Goal: Task Accomplishment & Management: Manage account settings

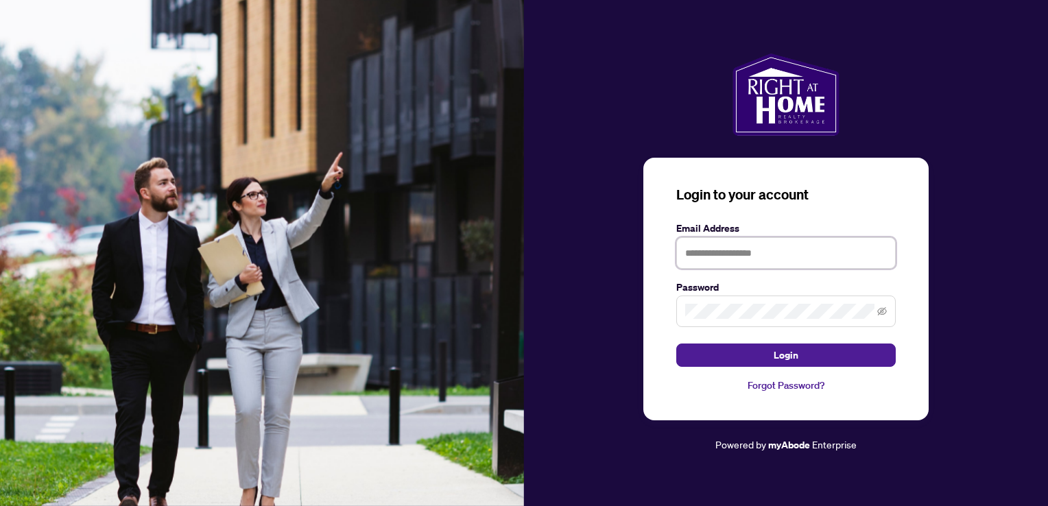
click at [763, 247] on input "text" at bounding box center [785, 253] width 219 height 32
type input "**********"
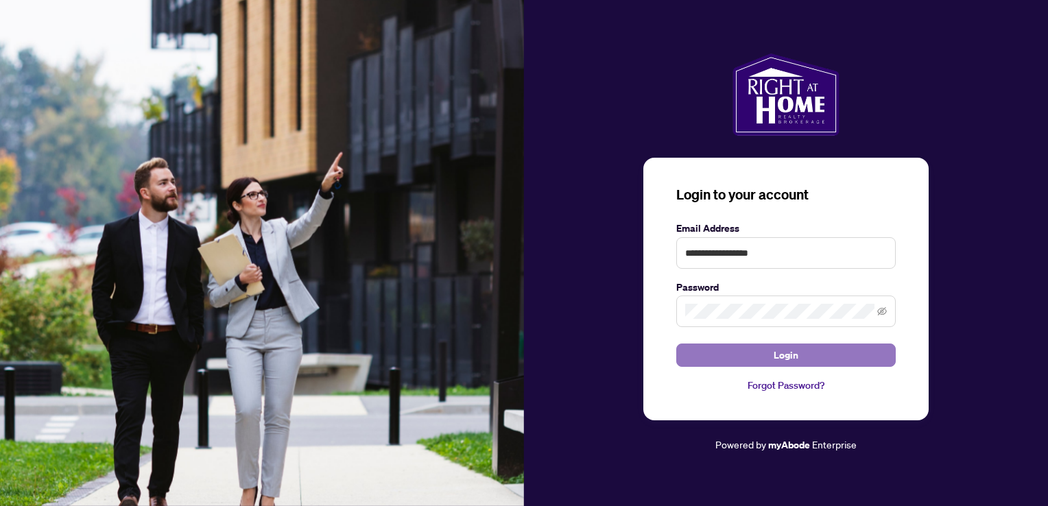
click at [758, 358] on button "Login" at bounding box center [785, 355] width 219 height 23
click at [647, 310] on div "**********" at bounding box center [785, 289] width 285 height 263
click at [839, 353] on button "Login" at bounding box center [785, 355] width 219 height 23
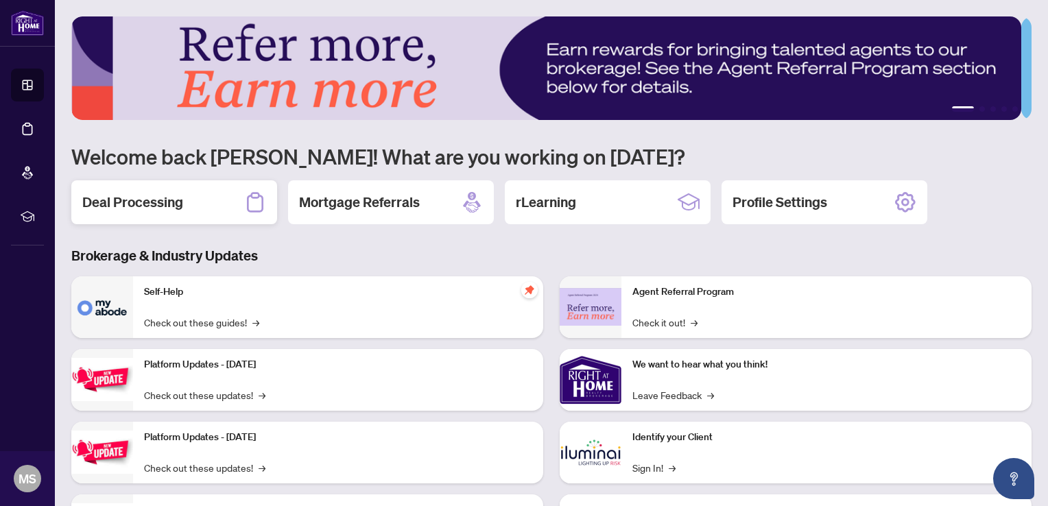
click at [122, 198] on h2 "Deal Processing" at bounding box center [132, 202] width 101 height 19
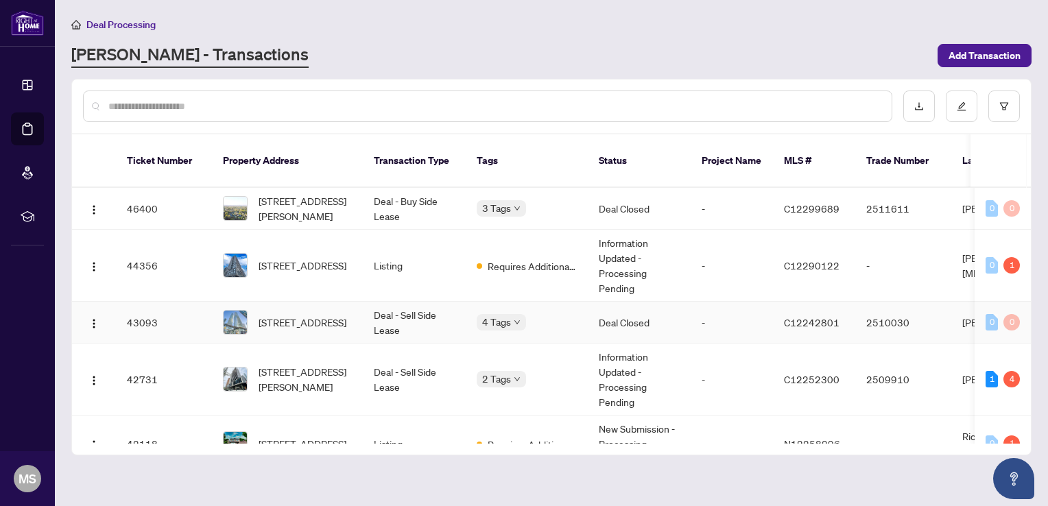
scroll to position [69, 0]
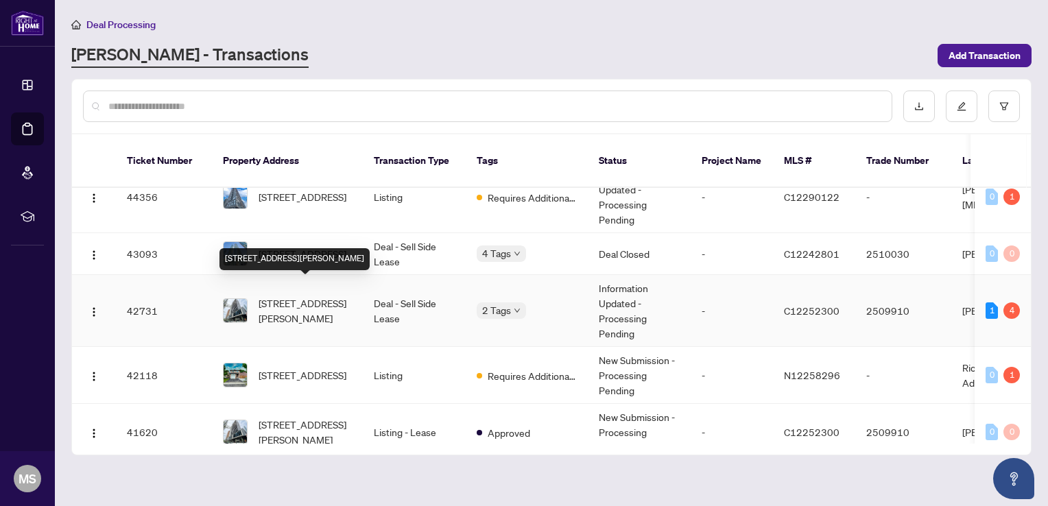
click at [320, 296] on span "[STREET_ADDRESS][PERSON_NAME]" at bounding box center [305, 311] width 93 height 30
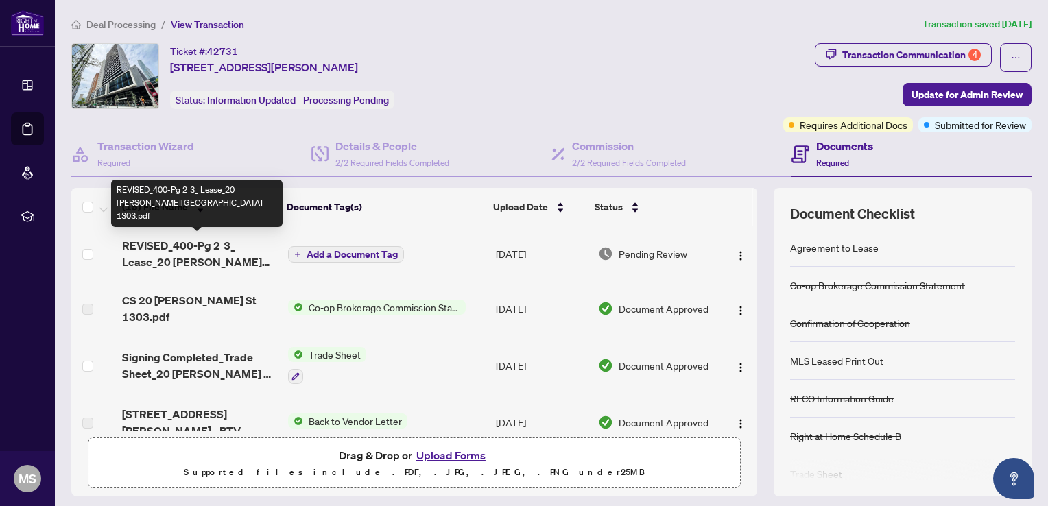
click at [199, 254] on span "REVISED_400-Pg 2 3_ Lease_20 [PERSON_NAME][GEOGRAPHIC_DATA] 1303.pdf" at bounding box center [199, 253] width 155 height 33
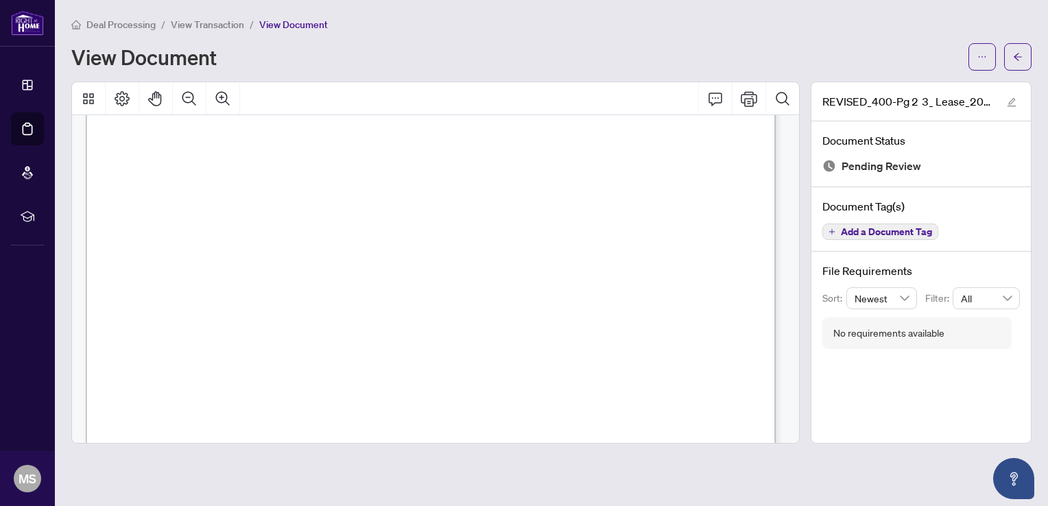
scroll to position [960, 0]
click at [107, 23] on span "Deal Processing" at bounding box center [120, 25] width 69 height 12
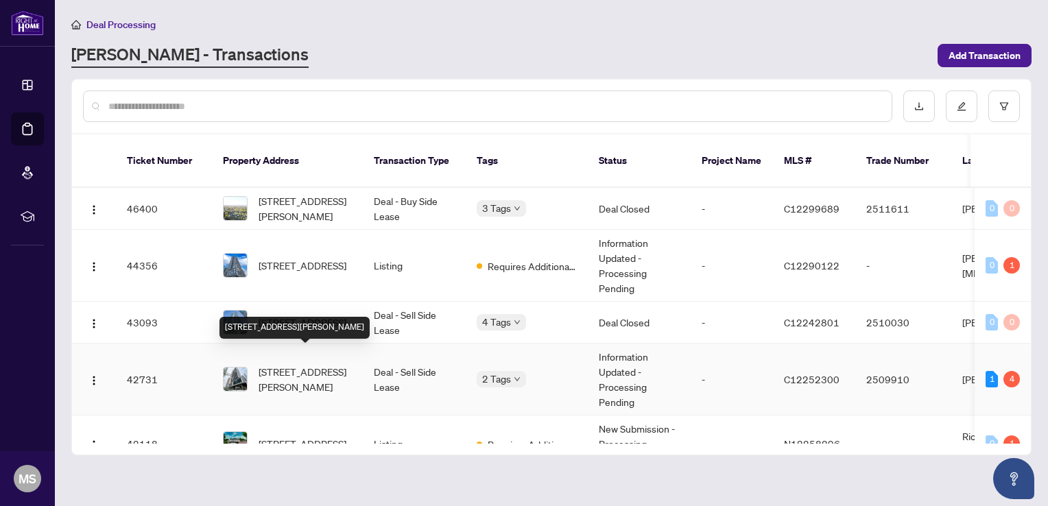
click at [299, 366] on span "[STREET_ADDRESS][PERSON_NAME]" at bounding box center [305, 379] width 93 height 30
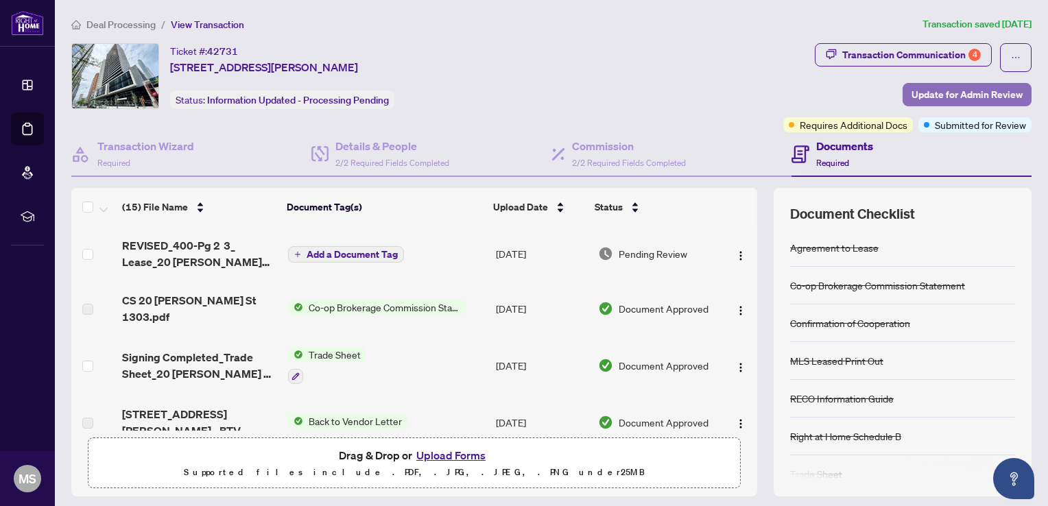
click at [946, 93] on span "Update for Admin Review" at bounding box center [967, 95] width 111 height 22
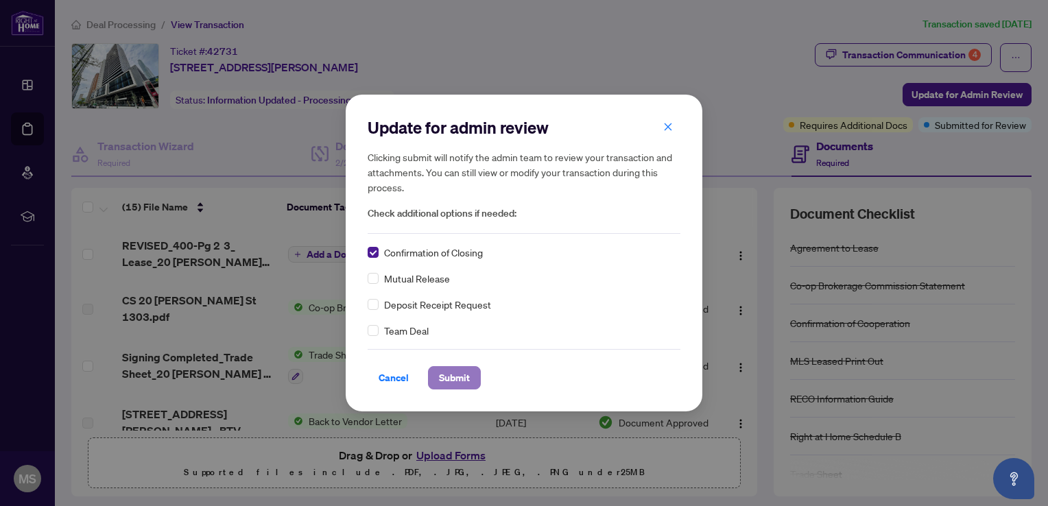
click at [449, 376] on span "Submit" at bounding box center [454, 378] width 31 height 22
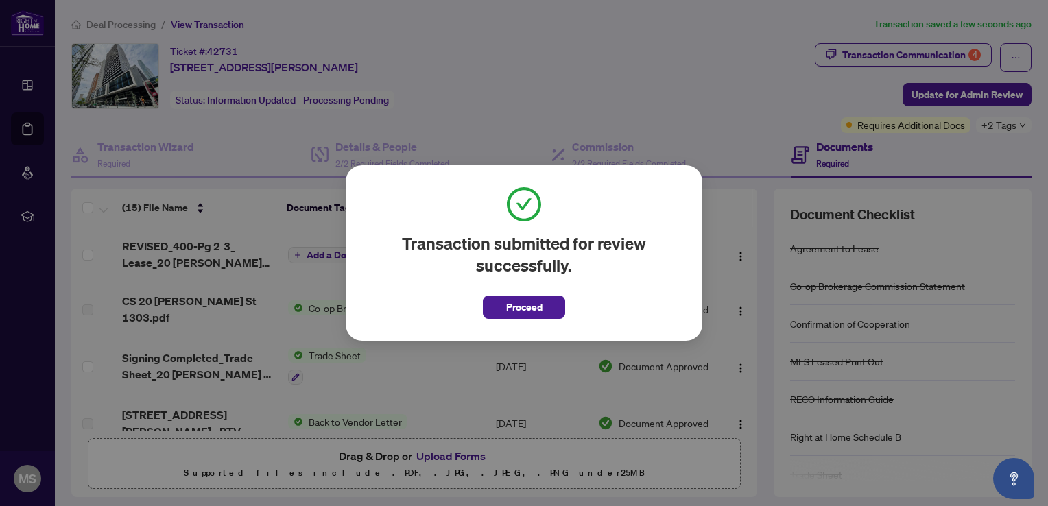
click at [538, 313] on span "Proceed" at bounding box center [524, 307] width 36 height 22
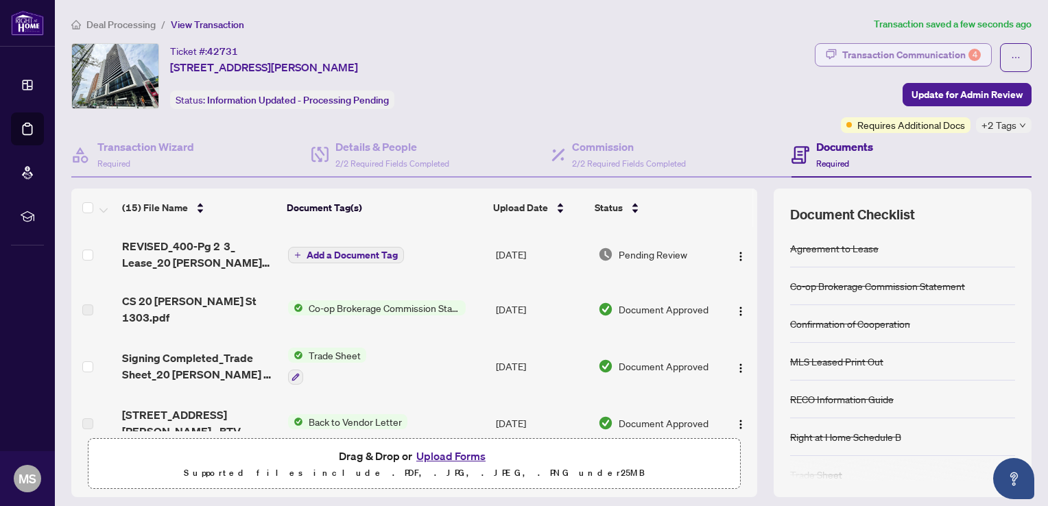
click at [912, 60] on div "Transaction Communication 4" at bounding box center [911, 55] width 139 height 22
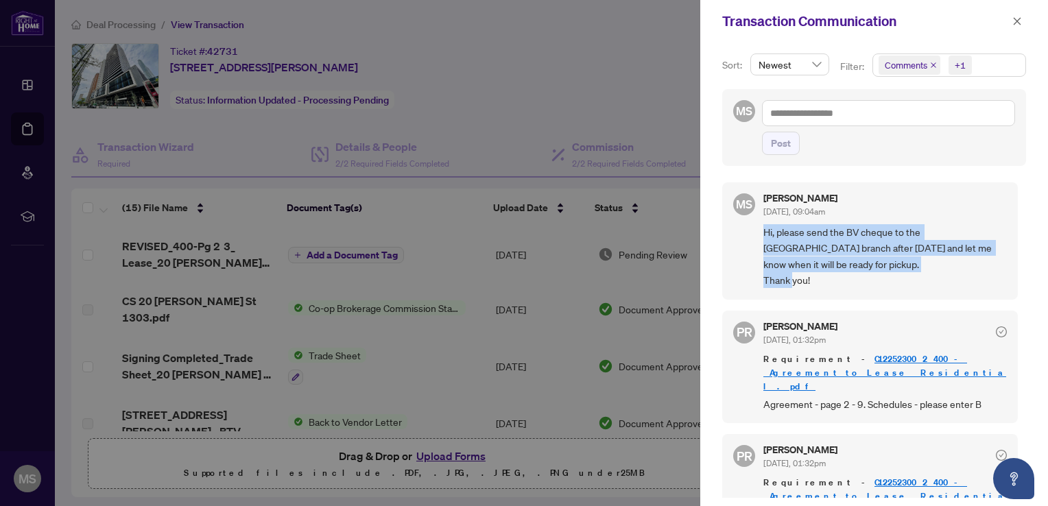
drag, startPoint x: 763, startPoint y: 230, endPoint x: 829, endPoint y: 284, distance: 84.7
click at [829, 284] on span "Hi, please send the BV cheque to the [GEOGRAPHIC_DATA] branch after [DATE] and …" at bounding box center [884, 256] width 243 height 64
copy span "Hi, please send the BV cheque to the [GEOGRAPHIC_DATA] branch after [DATE] and …"
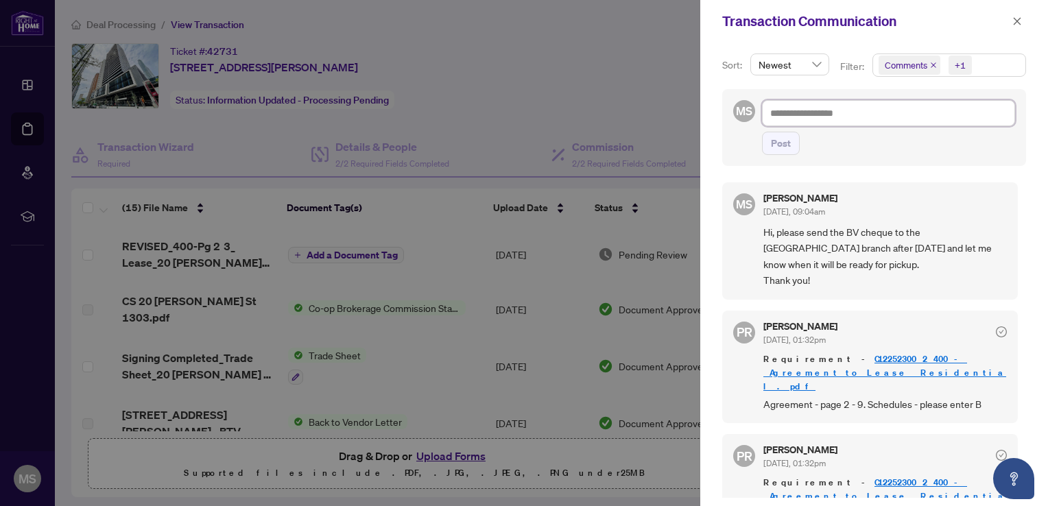
click at [803, 114] on textarea at bounding box center [888, 113] width 253 height 26
click at [120, 25] on div at bounding box center [524, 253] width 1048 height 506
click at [1019, 18] on icon "close" at bounding box center [1017, 21] width 10 height 10
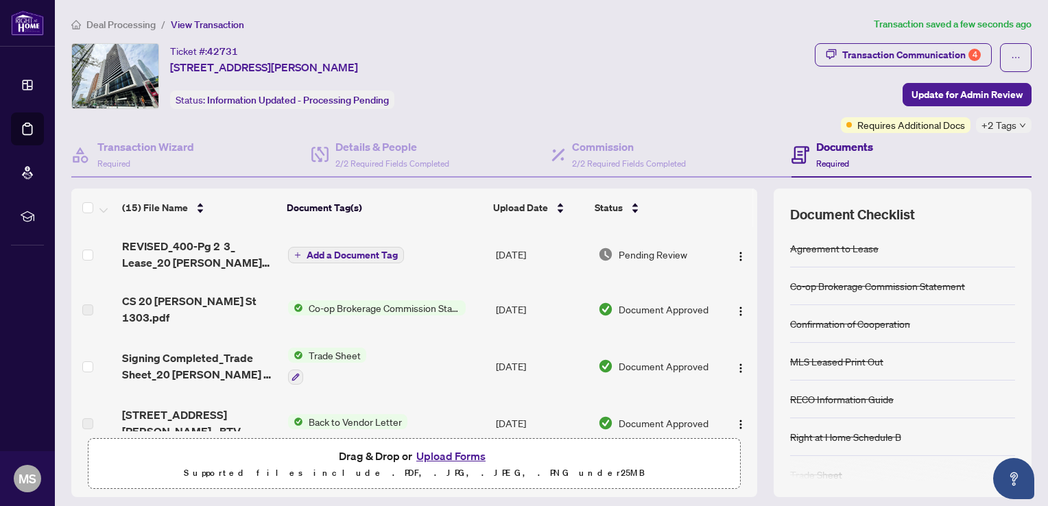
click at [141, 20] on span "Deal Processing" at bounding box center [120, 25] width 69 height 12
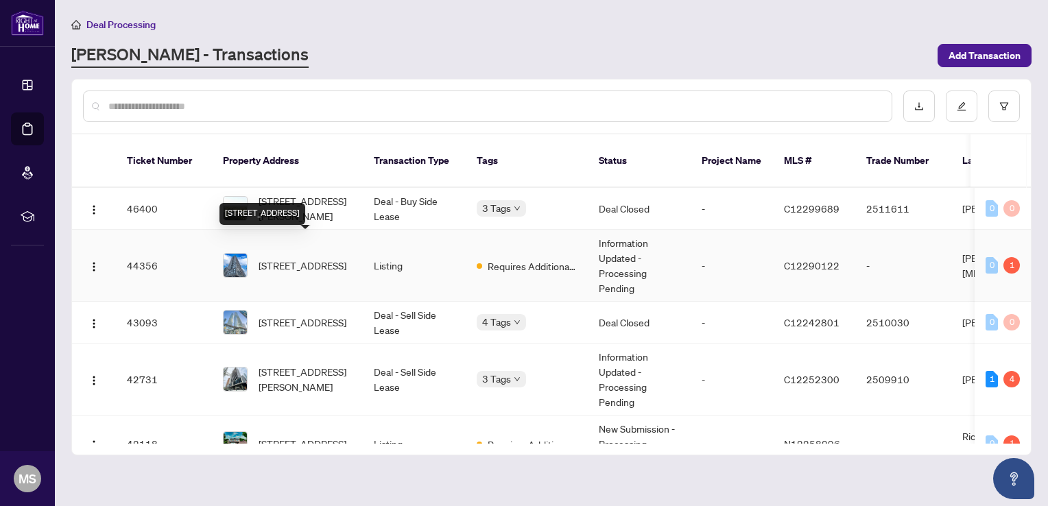
click at [305, 203] on div "[STREET_ADDRESS]" at bounding box center [262, 214] width 86 height 22
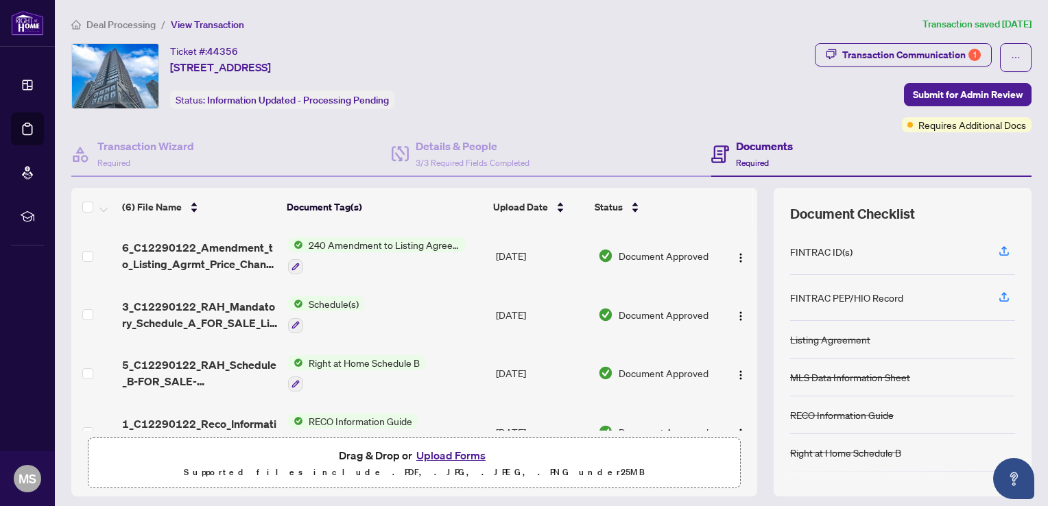
click at [100, 25] on span "Deal Processing" at bounding box center [120, 25] width 69 height 12
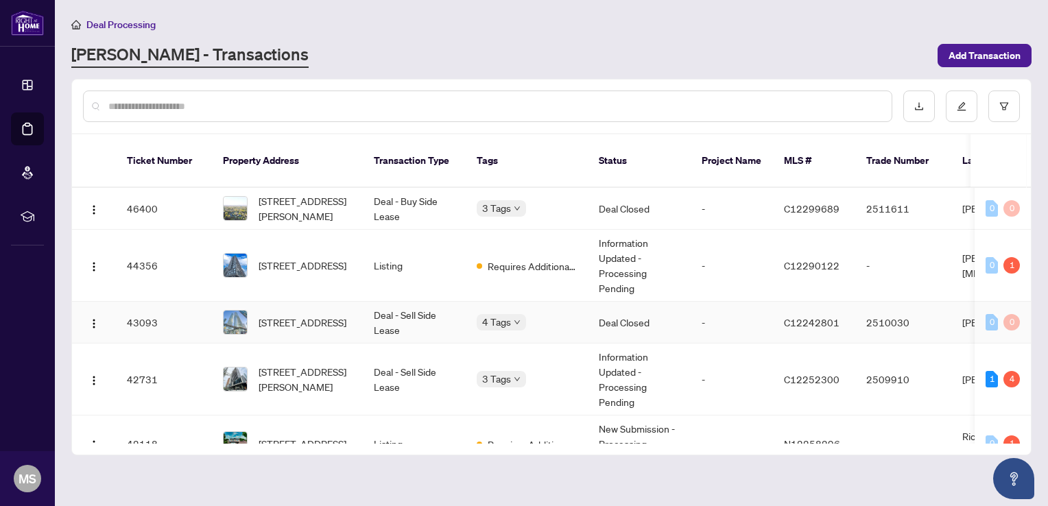
click at [442, 317] on td "Deal - Sell Side Lease" at bounding box center [414, 323] width 103 height 42
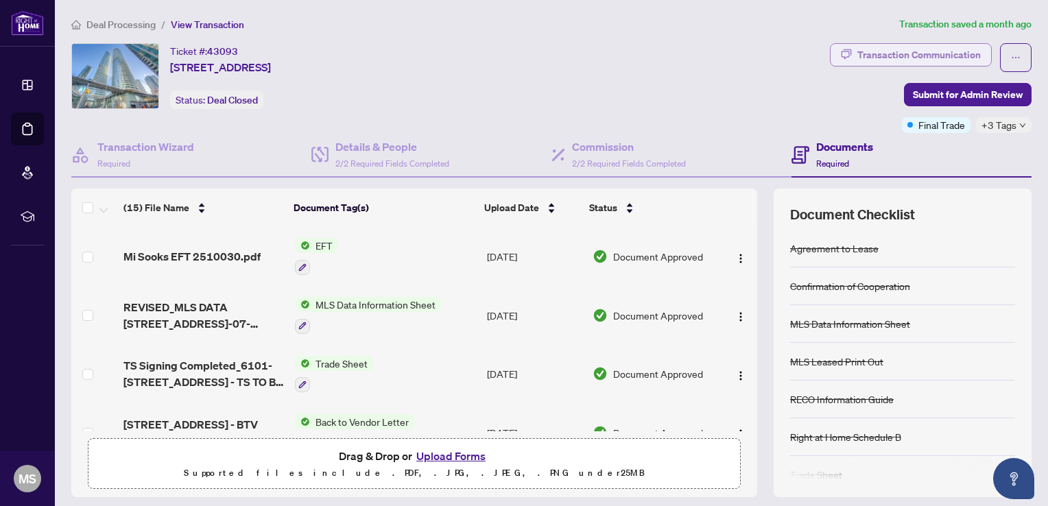
click at [890, 50] on div "Transaction Communication" at bounding box center [918, 55] width 123 height 22
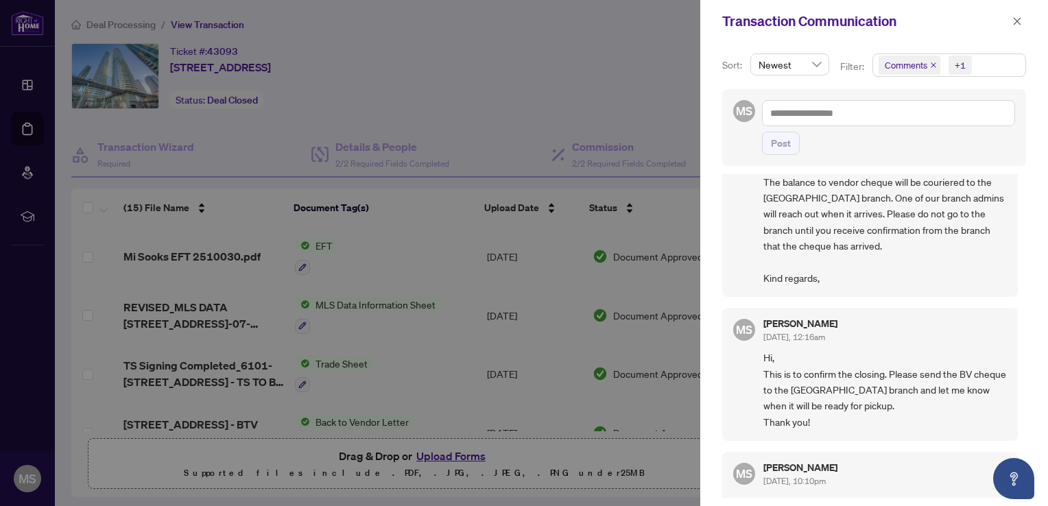
scroll to position [274, 0]
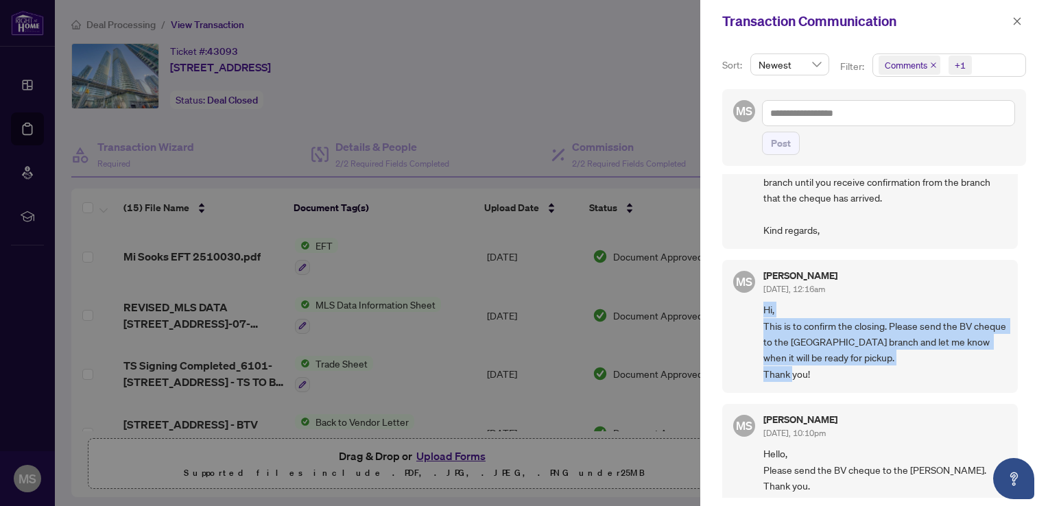
drag, startPoint x: 765, startPoint y: 307, endPoint x: 827, endPoint y: 372, distance: 89.3
click at [827, 372] on span "Hi, This is to confirm the closing. Please send the BV cheque to the [GEOGRAPHI…" at bounding box center [884, 342] width 243 height 80
copy span "Hi, This is to confirm the closing. Please send the BV cheque to the [GEOGRAPHI…"
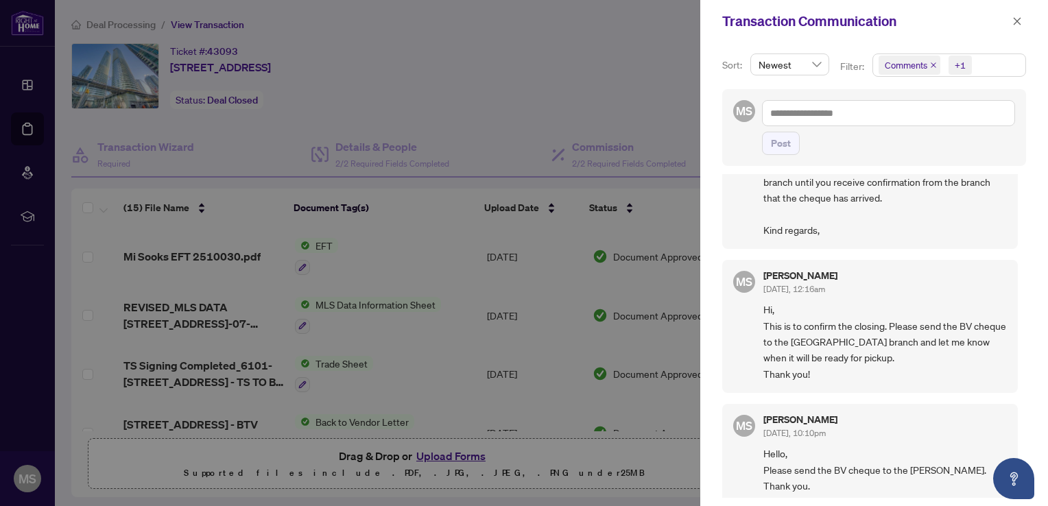
click at [129, 23] on div at bounding box center [524, 253] width 1048 height 506
click at [1019, 21] on icon "close" at bounding box center [1017, 21] width 10 height 10
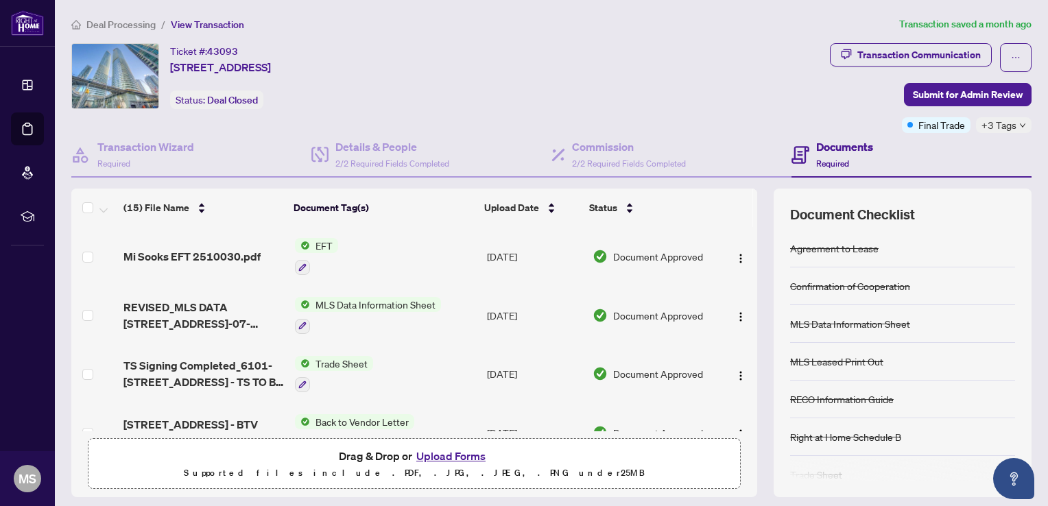
click at [115, 26] on span "Deal Processing" at bounding box center [120, 25] width 69 height 12
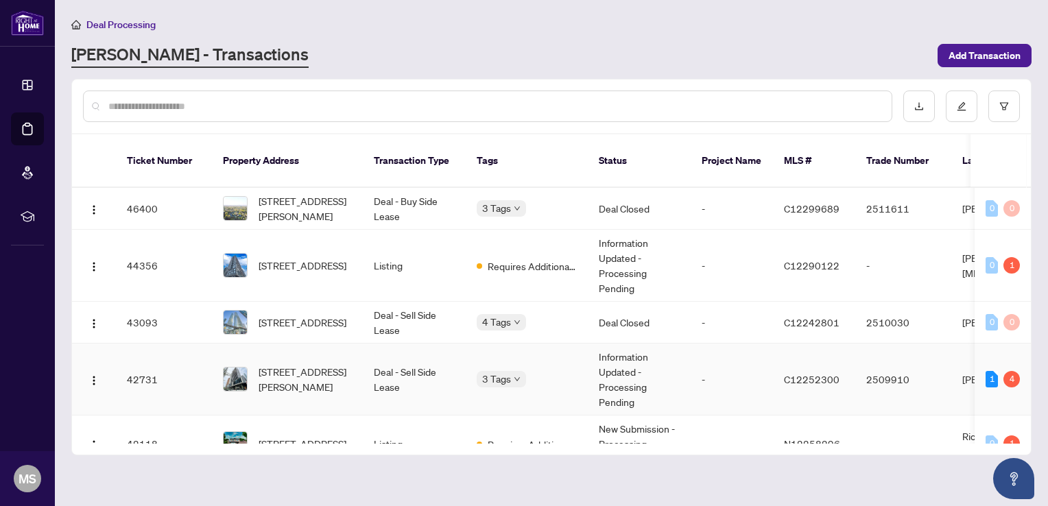
click at [431, 359] on td "Deal - Sell Side Lease" at bounding box center [414, 380] width 103 height 72
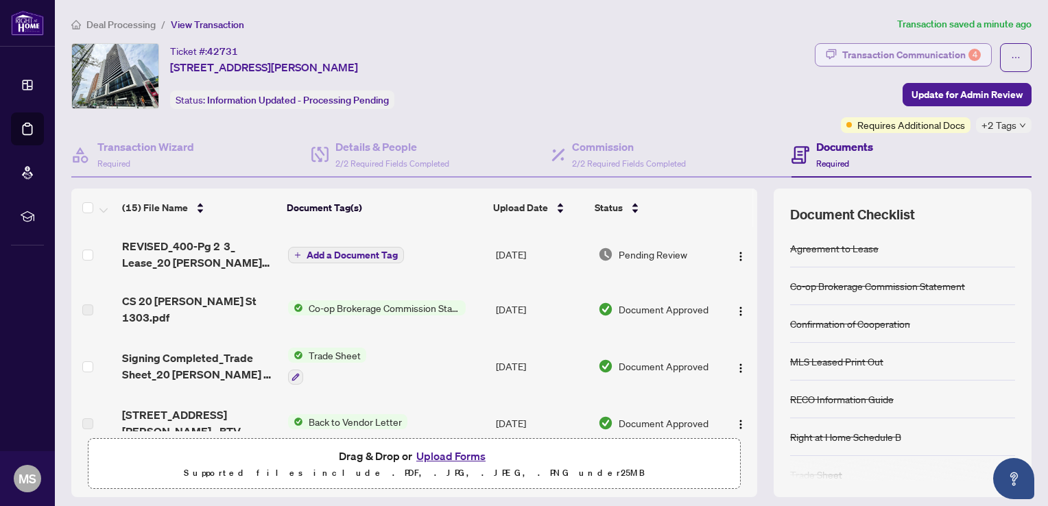
click at [925, 53] on div "Transaction Communication 4" at bounding box center [911, 55] width 139 height 22
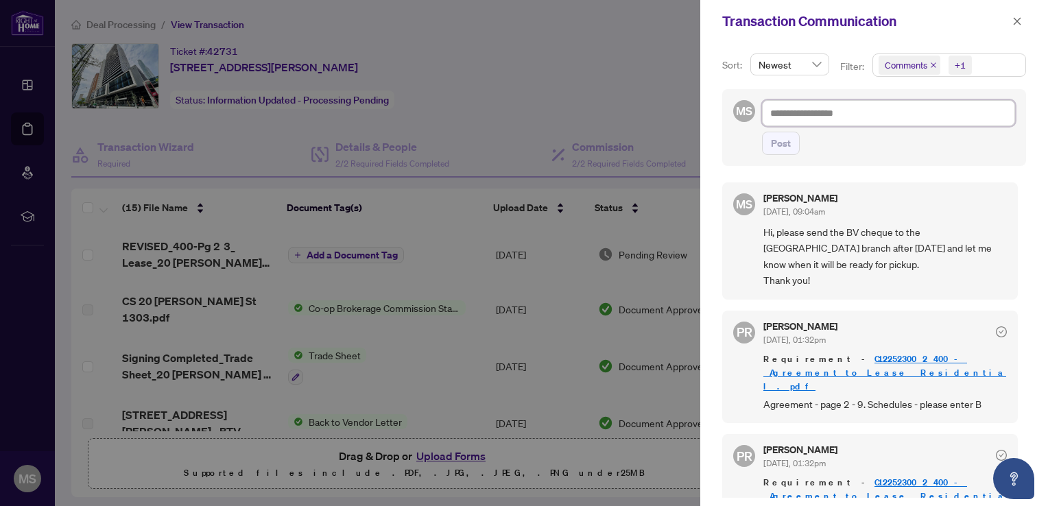
click at [800, 112] on textarea at bounding box center [888, 113] width 253 height 26
paste textarea "**********"
type textarea "**********"
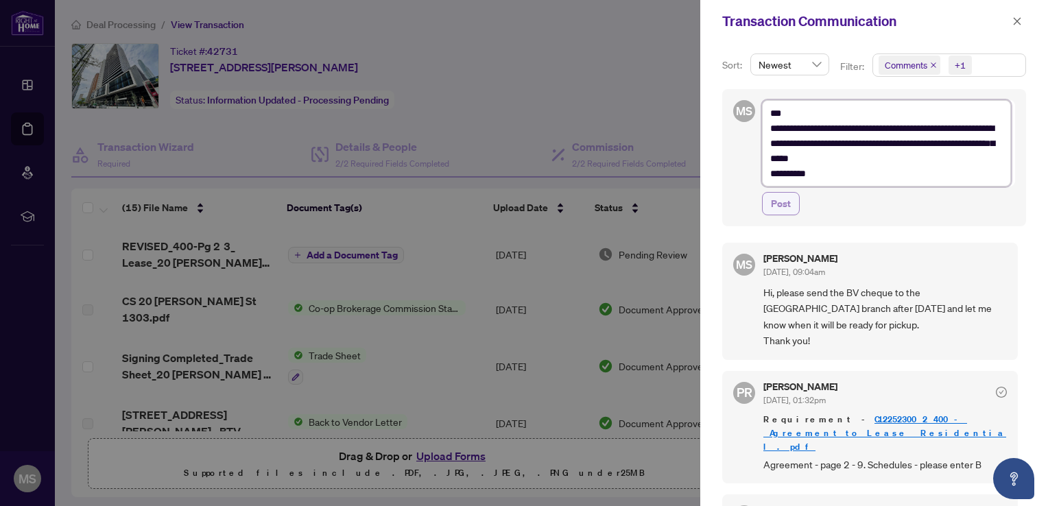
type textarea "**********"
click at [781, 205] on span "Post" at bounding box center [781, 204] width 20 height 22
type textarea "**********"
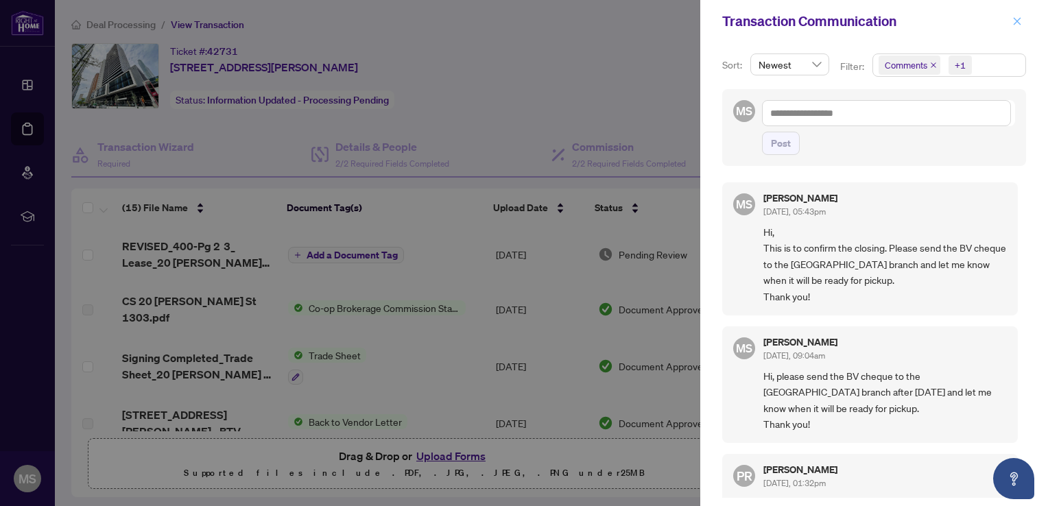
click at [1015, 21] on icon "close" at bounding box center [1017, 21] width 10 height 10
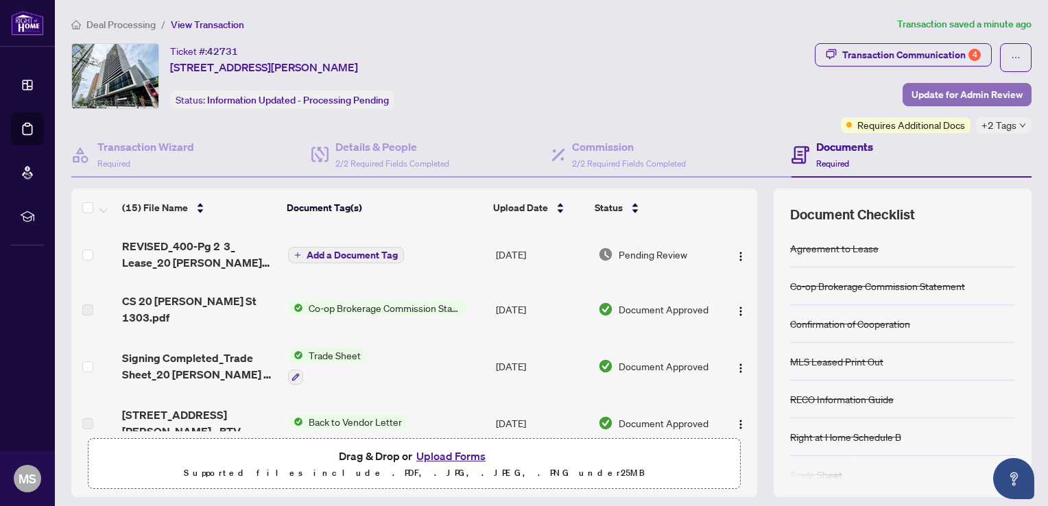
click at [966, 93] on span "Update for Admin Review" at bounding box center [967, 95] width 111 height 22
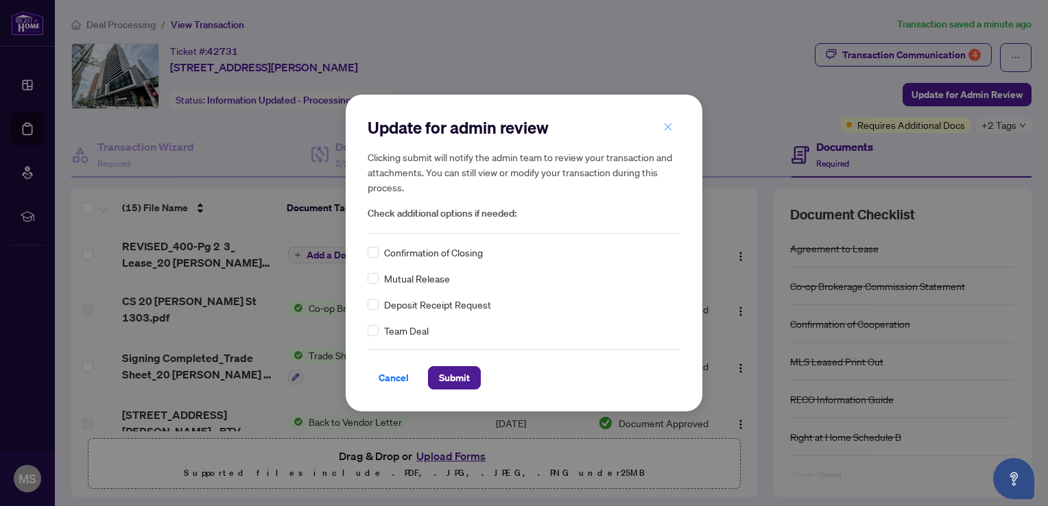
click at [666, 125] on icon "close" at bounding box center [668, 127] width 10 height 10
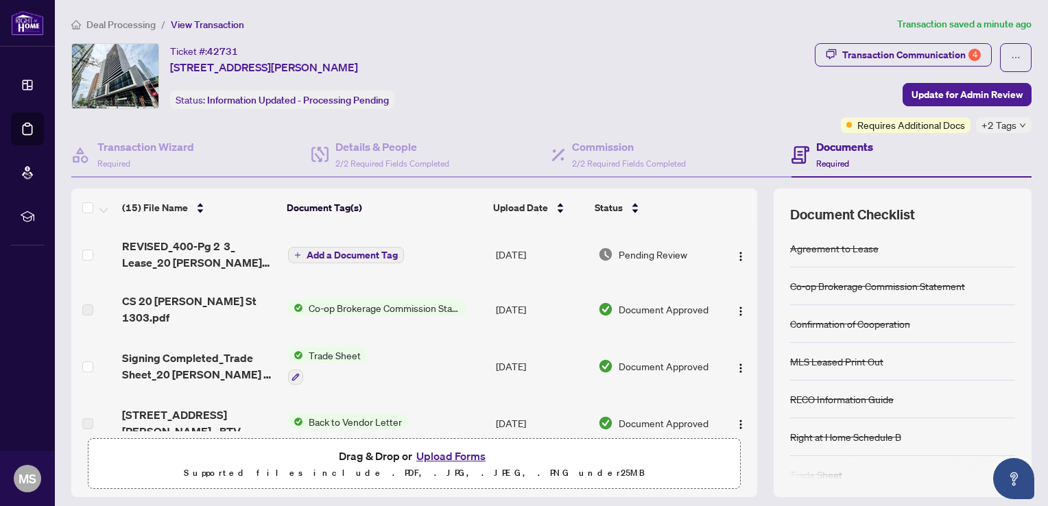
click at [99, 25] on span "Deal Processing" at bounding box center [120, 25] width 69 height 12
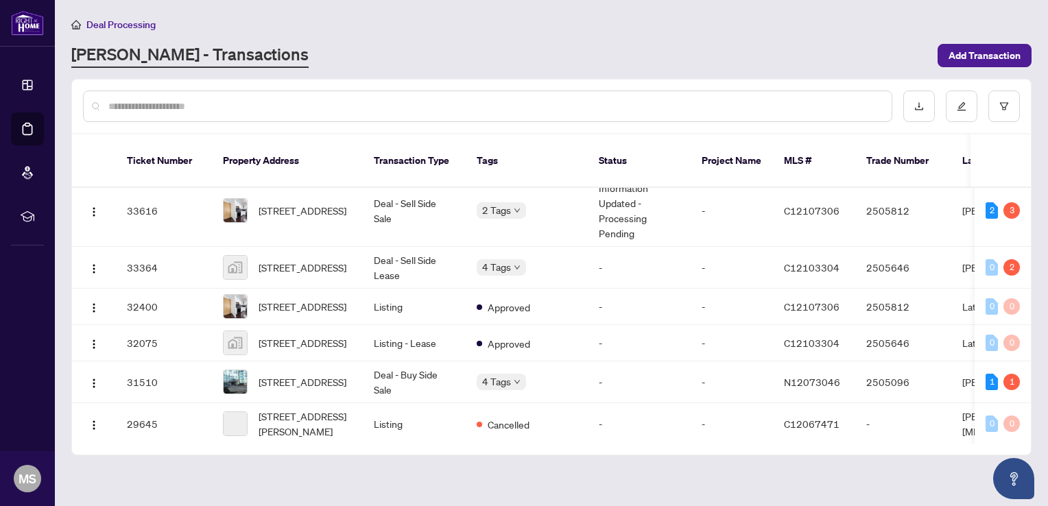
scroll to position [686, 0]
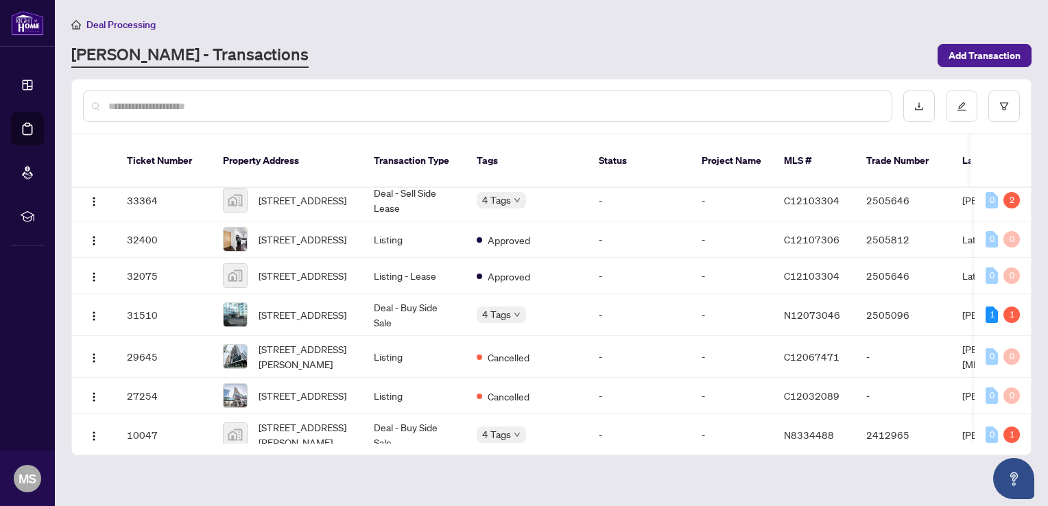
click at [123, 22] on span "Deal Processing" at bounding box center [120, 25] width 69 height 12
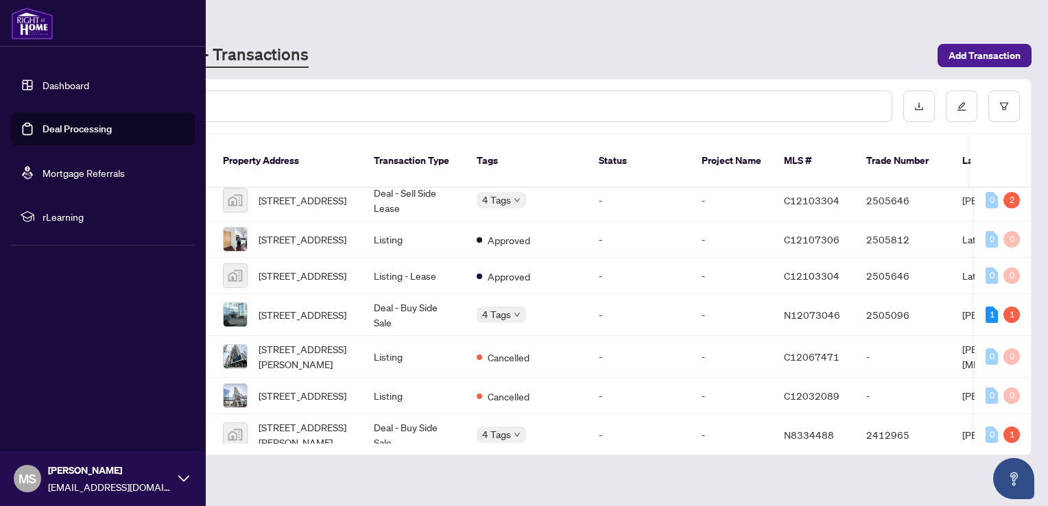
click at [73, 129] on link "Deal Processing" at bounding box center [77, 129] width 69 height 12
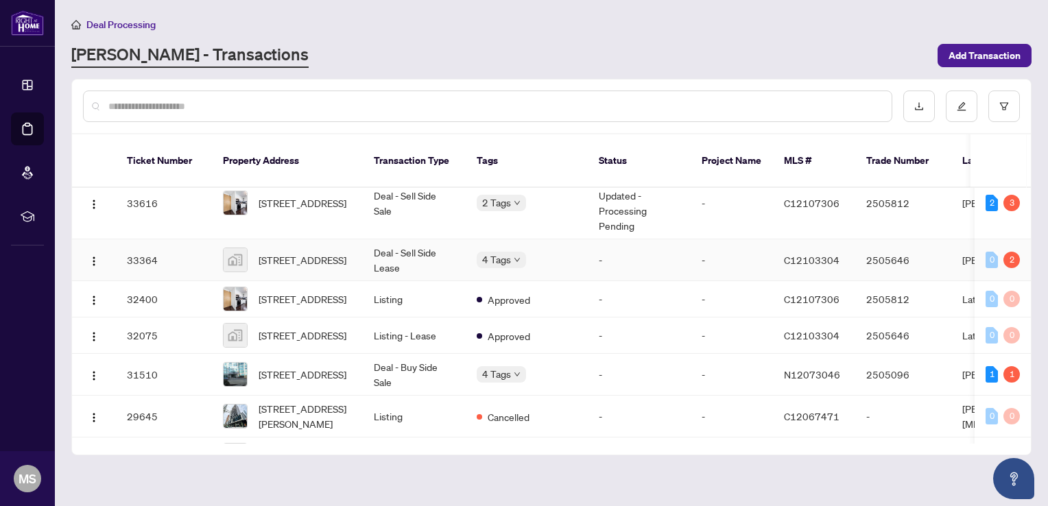
scroll to position [549, 0]
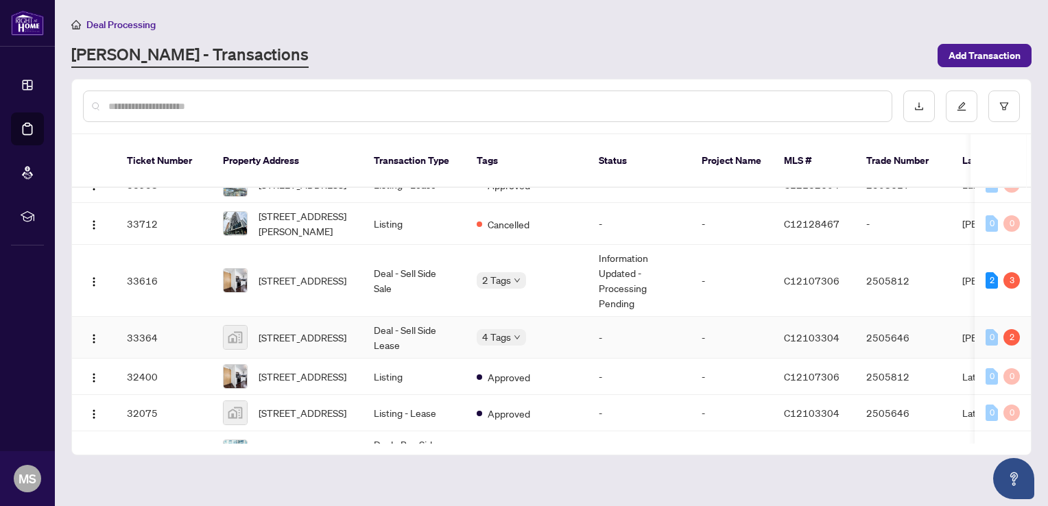
click at [422, 329] on td "Deal - Sell Side Lease" at bounding box center [414, 338] width 103 height 42
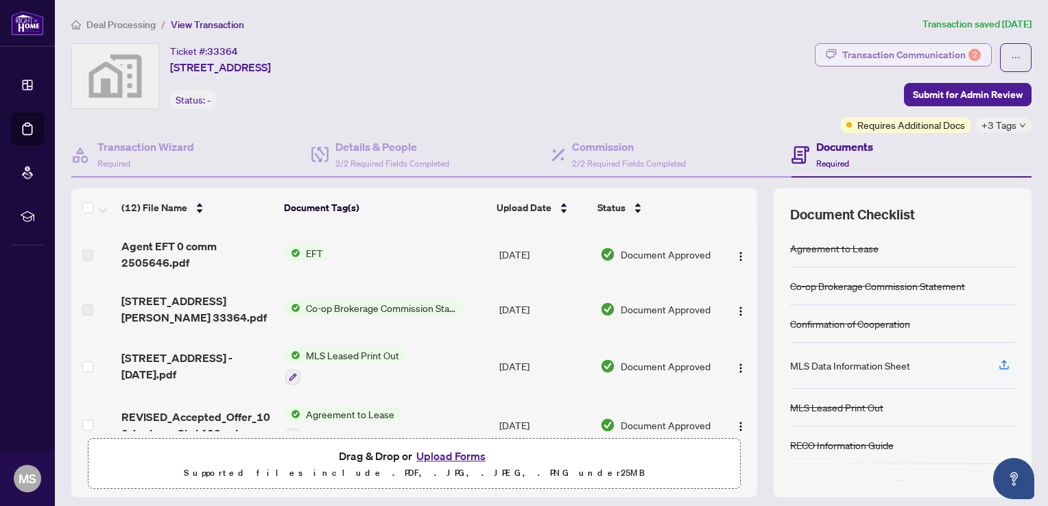
click at [891, 56] on div "Transaction Communication 2" at bounding box center [911, 55] width 139 height 22
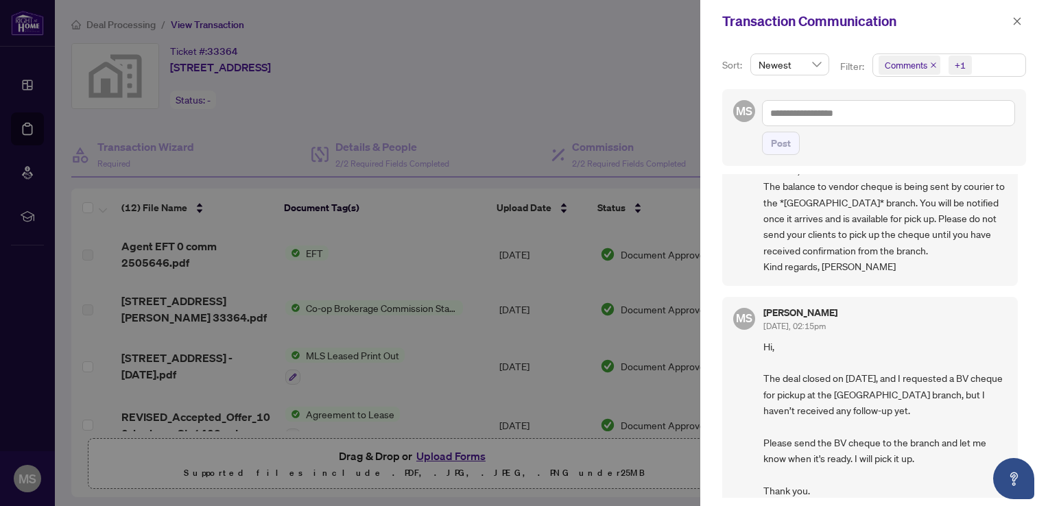
scroll to position [412, 0]
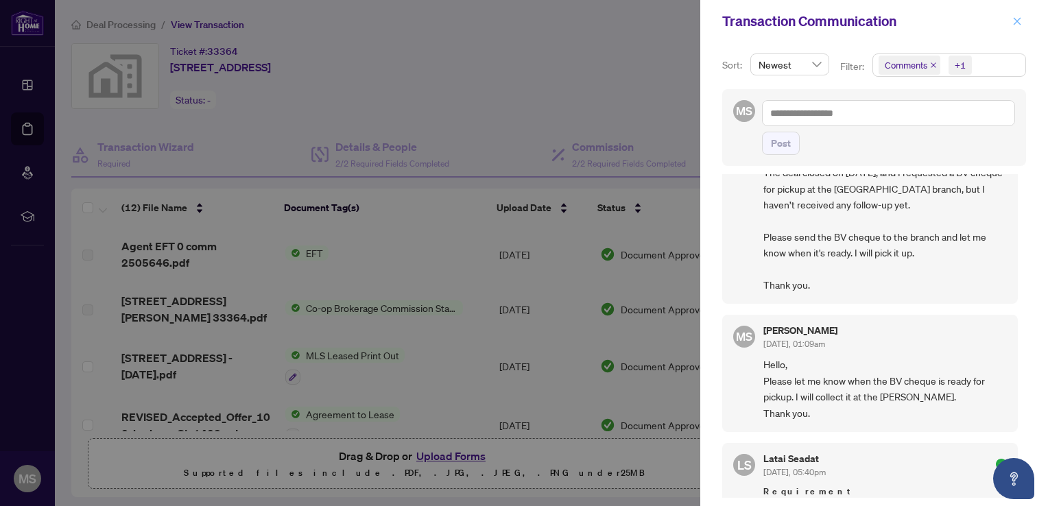
click at [1012, 19] on icon "close" at bounding box center [1017, 21] width 10 height 10
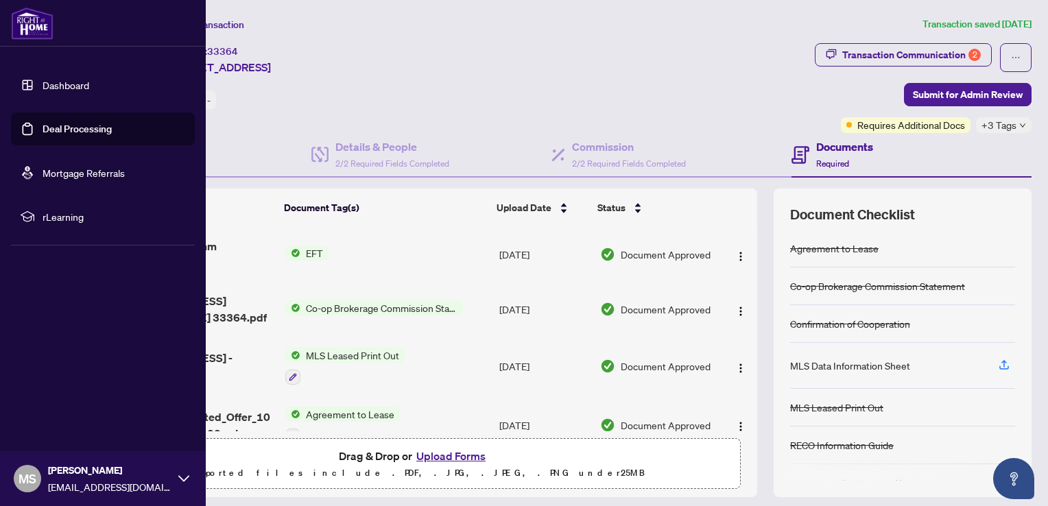
click at [179, 473] on div "MS [PERSON_NAME] [EMAIL_ADDRESS][DOMAIN_NAME]" at bounding box center [103, 478] width 206 height 55
click at [178, 475] on icon at bounding box center [183, 478] width 11 height 11
click at [49, 396] on span "Logout" at bounding box center [55, 397] width 31 height 22
